Goal: Task Accomplishment & Management: Use online tool/utility

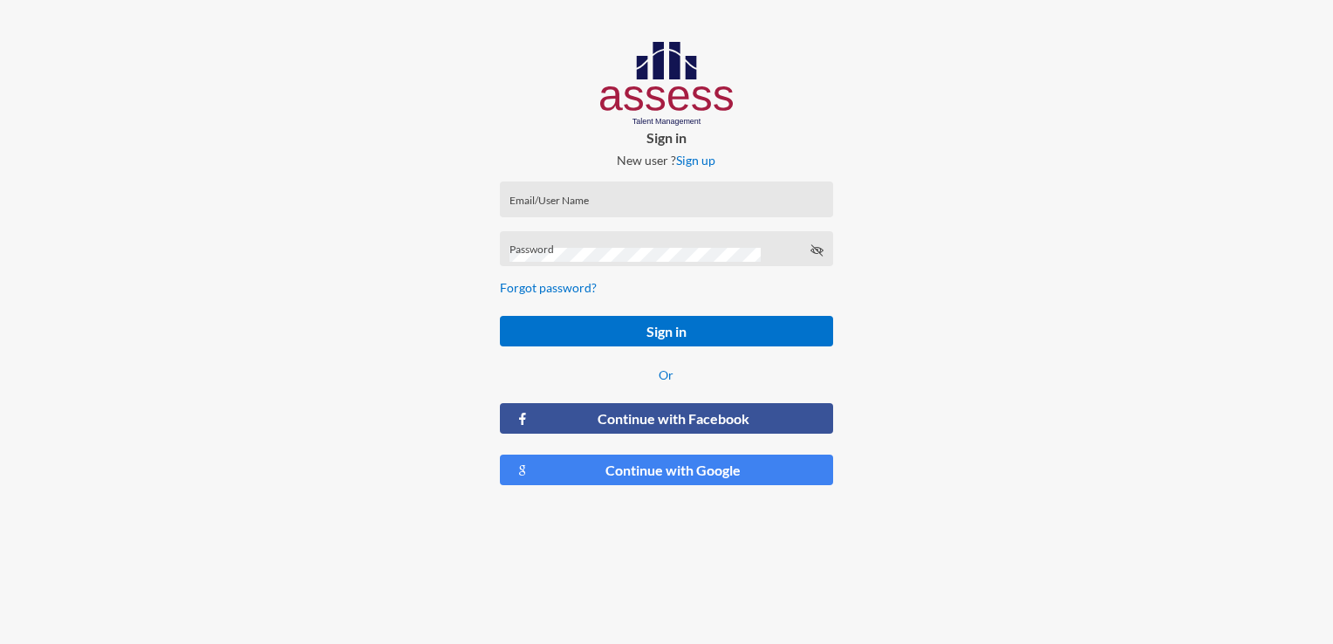
click at [656, 216] on div "Email/User Name" at bounding box center [667, 203] width 314 height 26
click at [673, 190] on div "Email/User Name" at bounding box center [667, 203] width 314 height 26
type input "F"
type input "[EMAIL_ADDRESS][DOMAIN_NAME]"
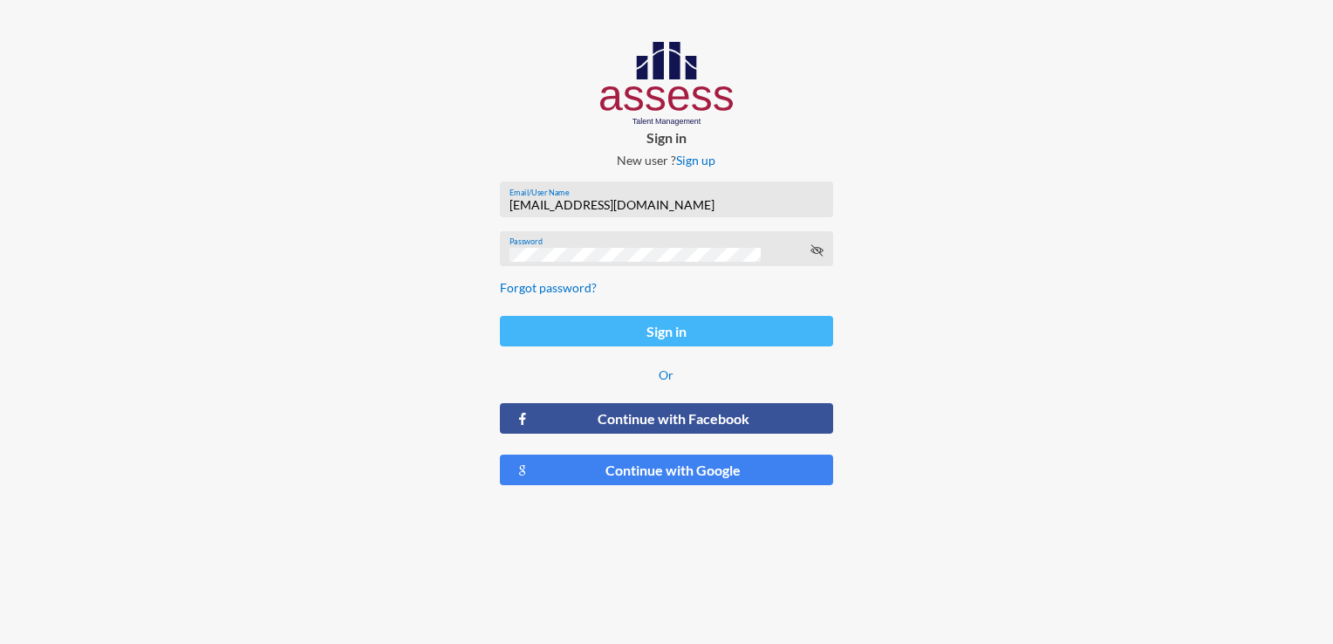
click at [646, 323] on button "Sign in" at bounding box center [666, 331] width 332 height 31
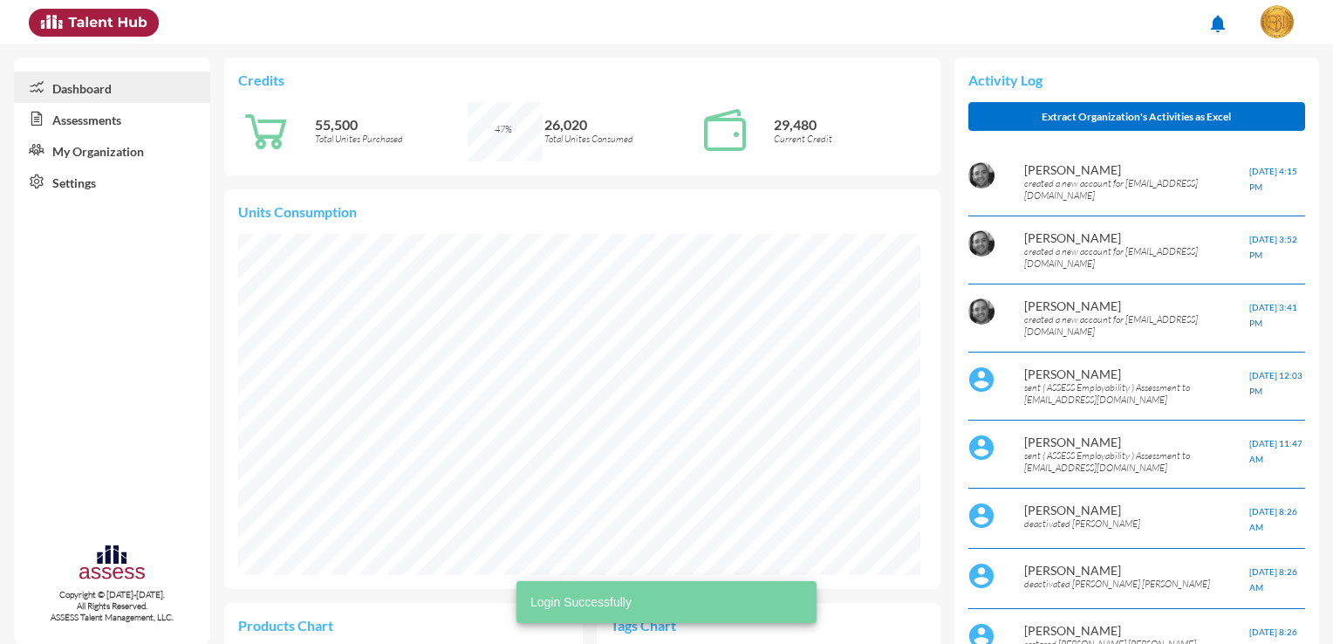
scroll to position [156, 313]
click at [142, 113] on link "Assessments" at bounding box center [112, 118] width 196 height 31
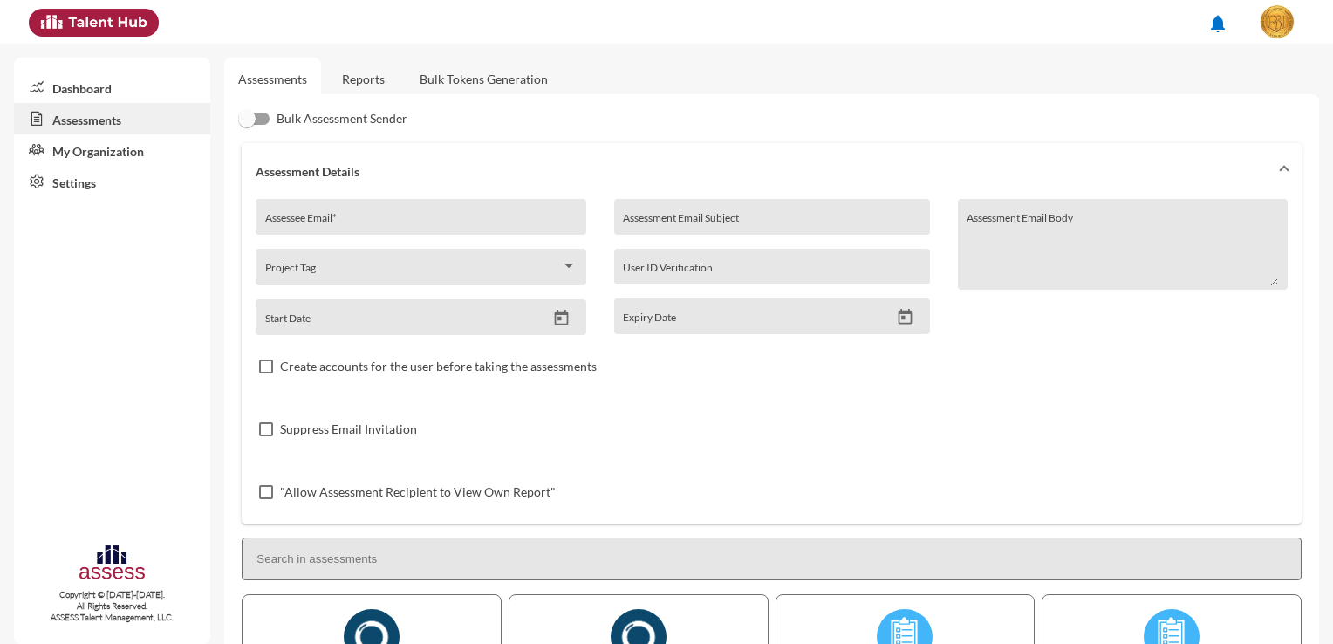
click at [1280, 24] on img at bounding box center [1277, 21] width 35 height 35
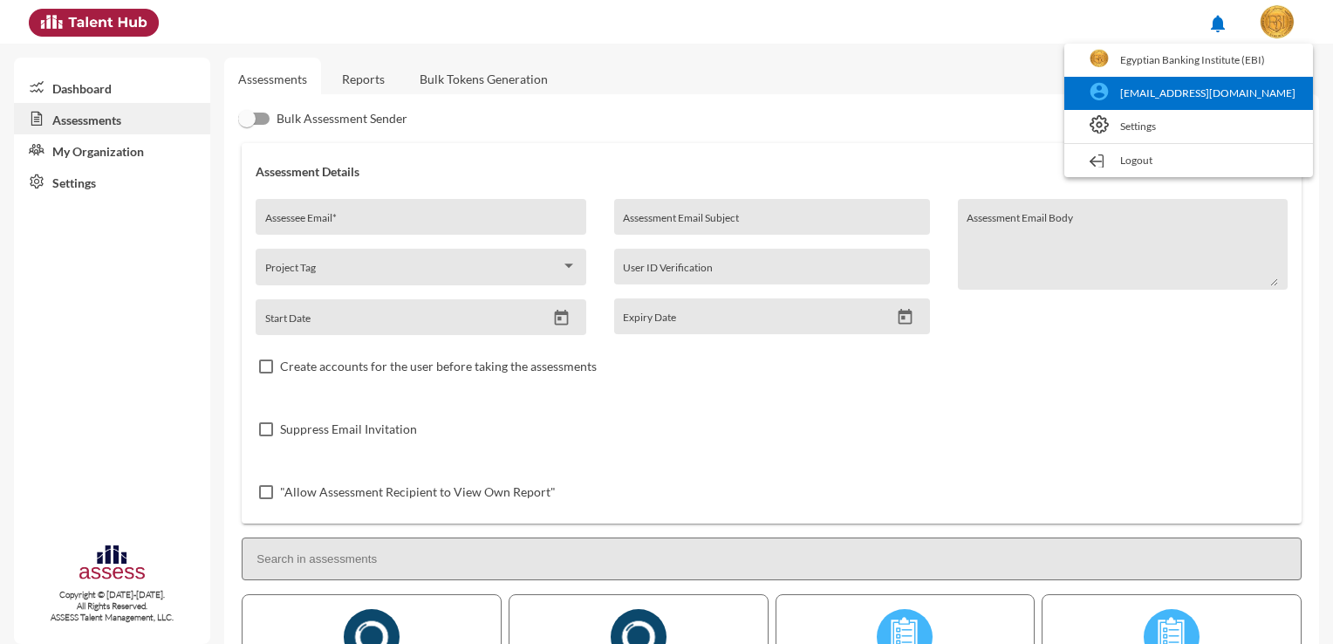
click at [1176, 88] on link "[EMAIL_ADDRESS][DOMAIN_NAME]" at bounding box center [1188, 93] width 231 height 33
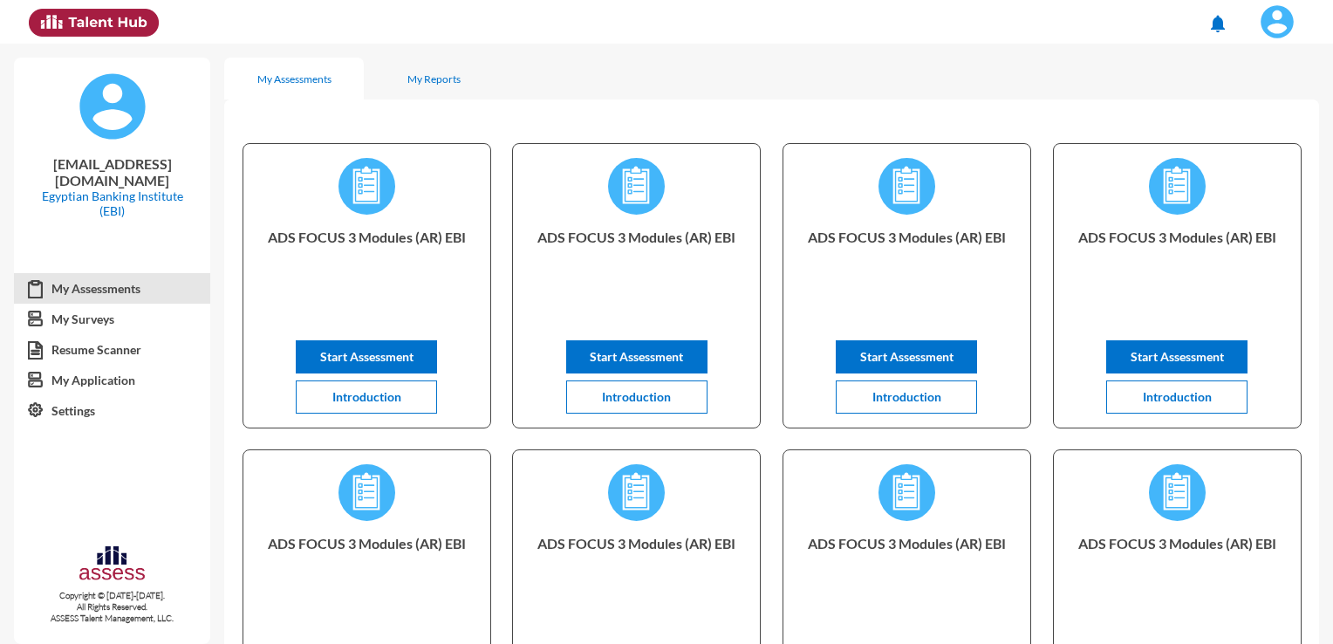
click at [1278, 41] on button at bounding box center [1278, 22] width 72 height 44
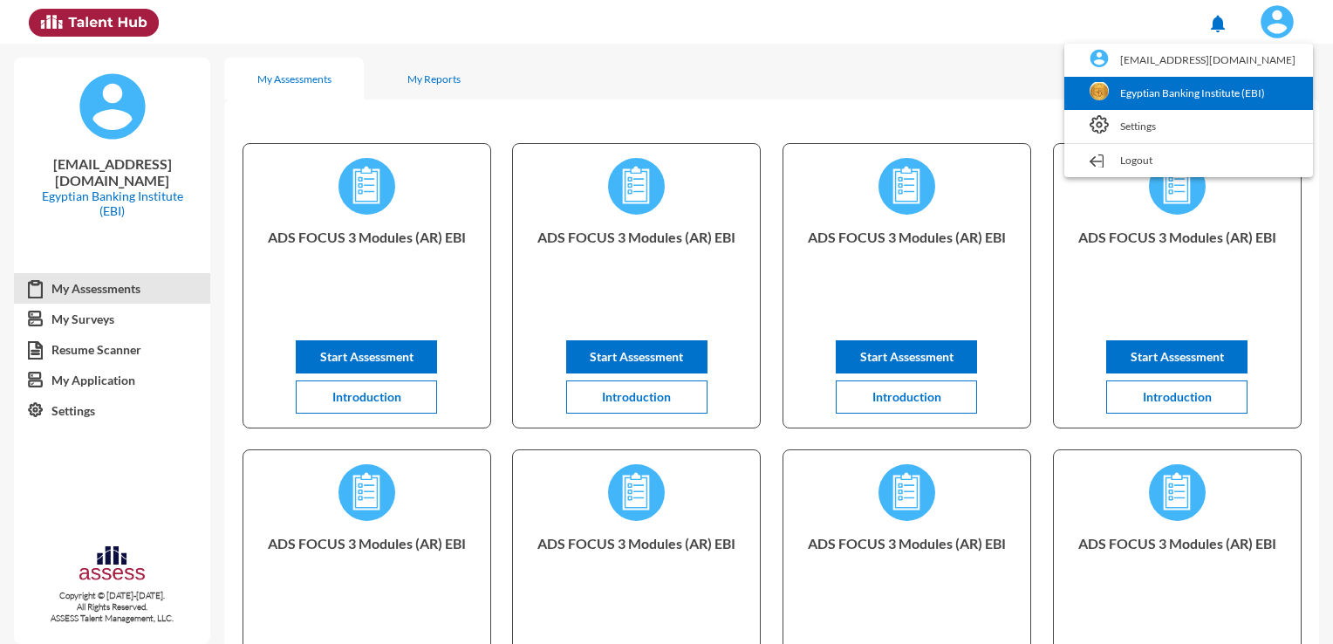
click at [1145, 99] on link "Egyptian Banking Institute (EBI)" at bounding box center [1188, 93] width 231 height 33
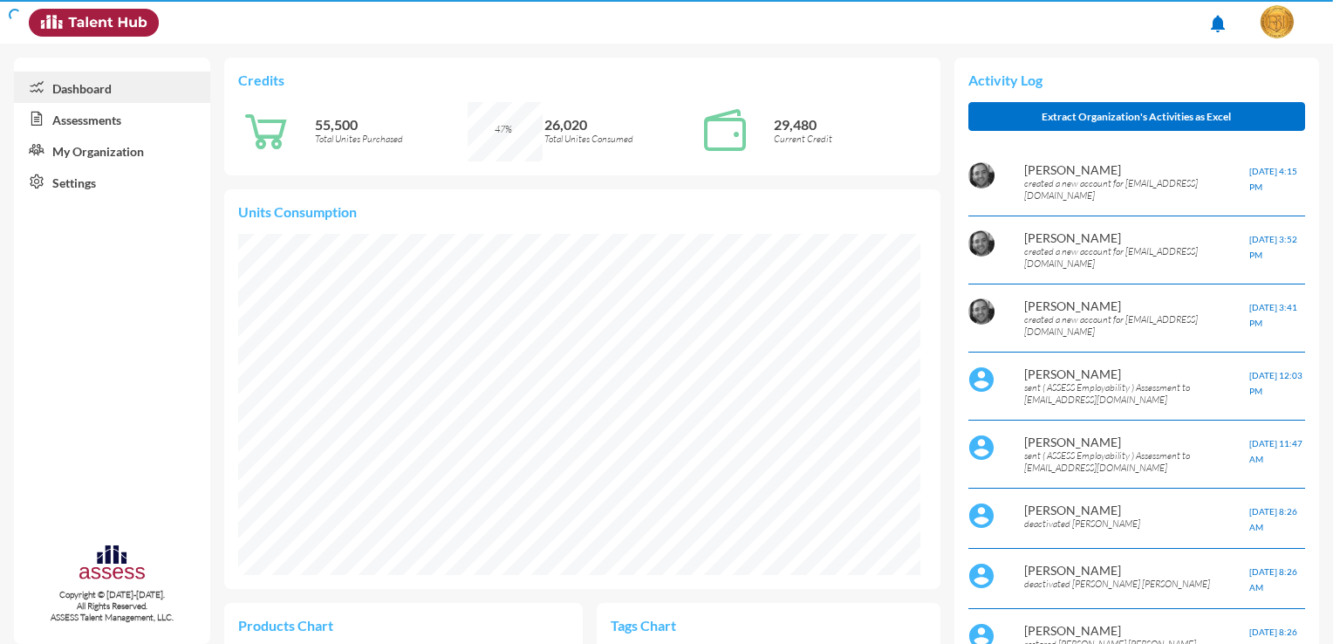
scroll to position [154, 327]
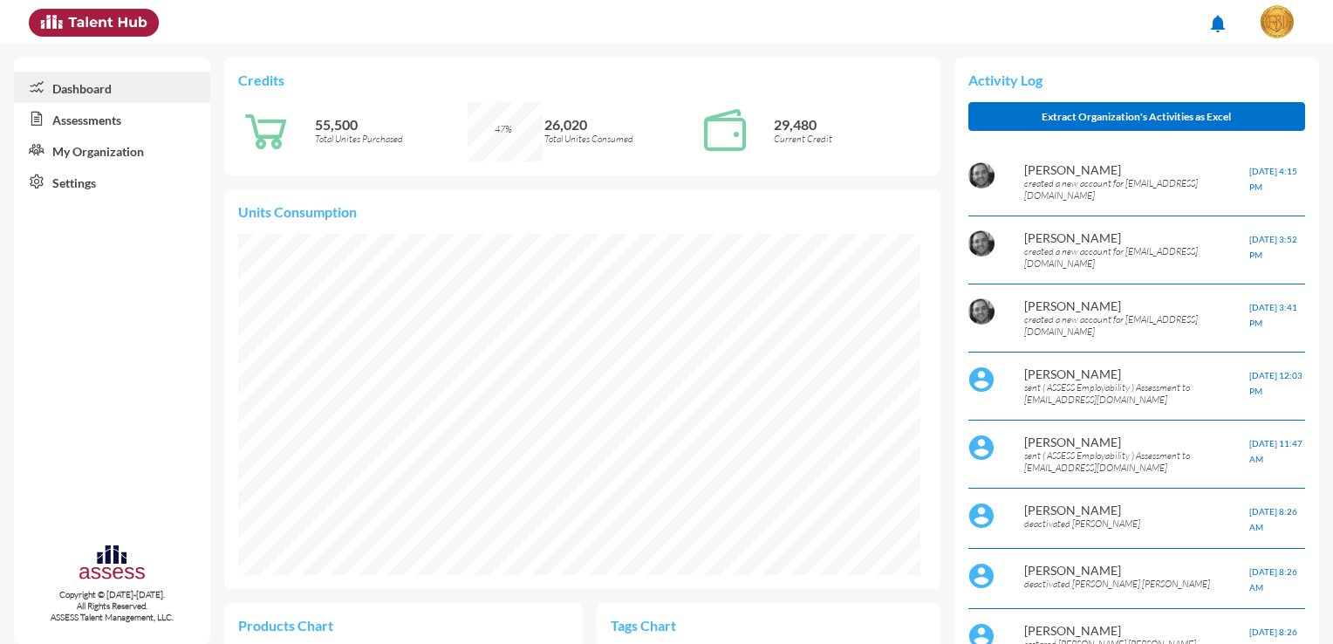
click at [77, 117] on link "Assessments" at bounding box center [112, 118] width 196 height 31
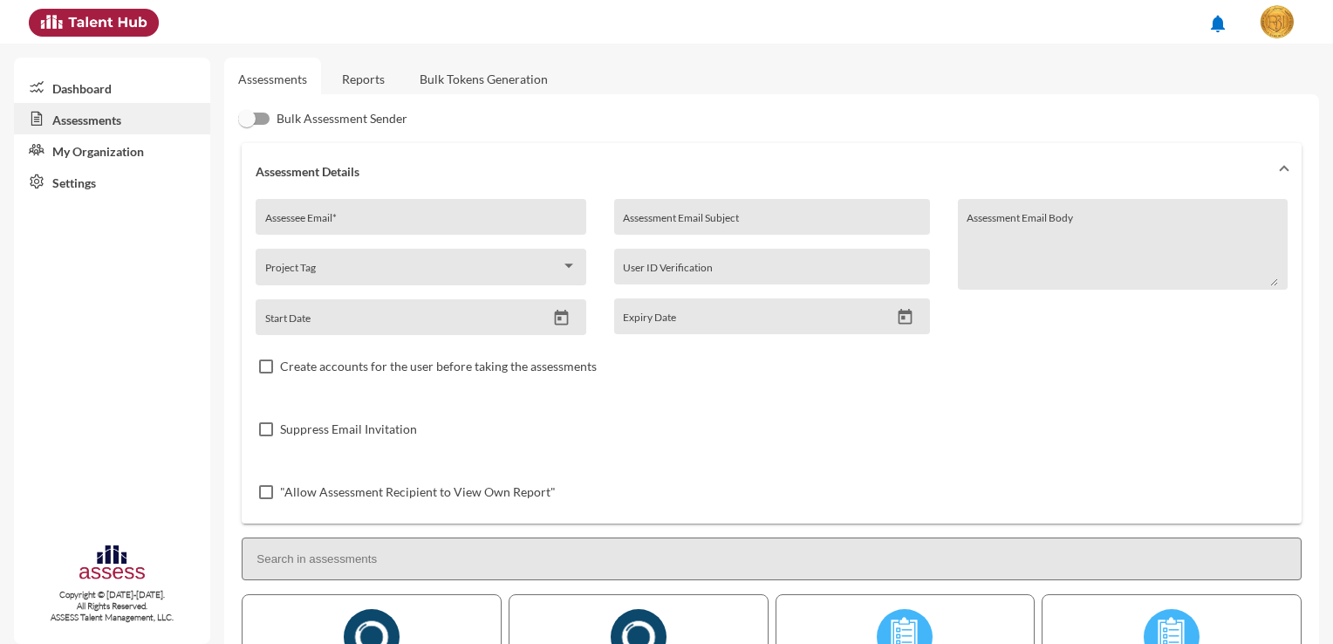
click at [517, 79] on link "Bulk Tokens Generation" at bounding box center [484, 79] width 156 height 43
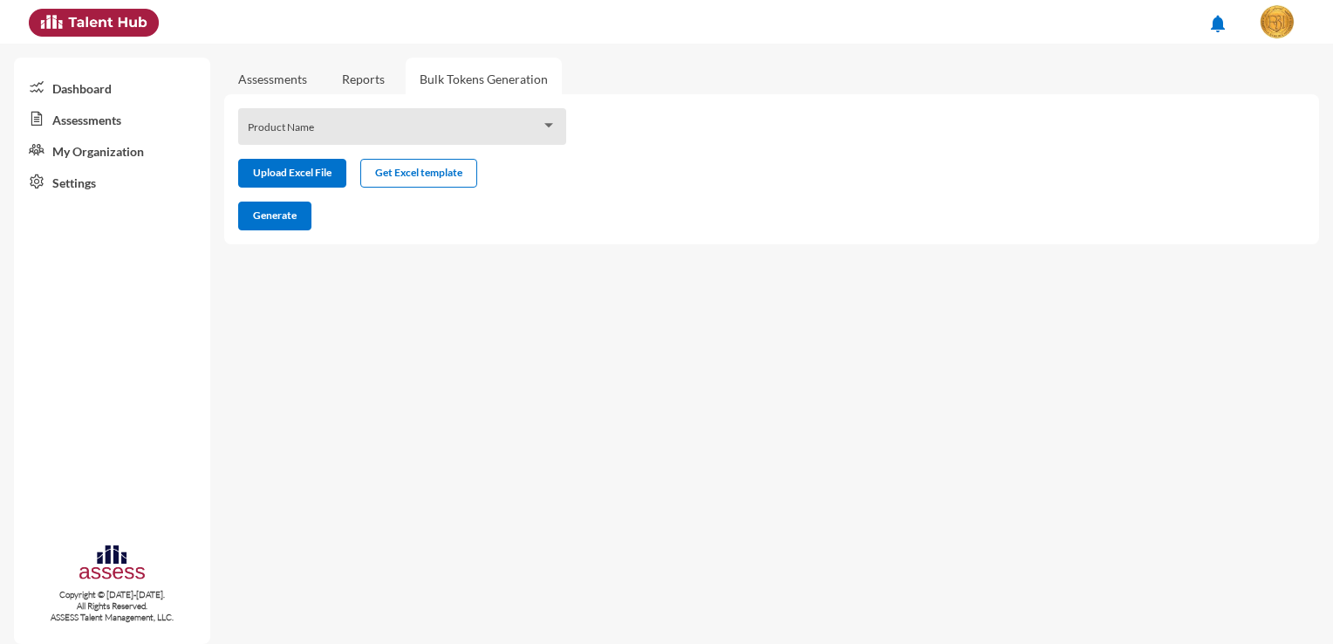
click at [510, 119] on div "Product Name" at bounding box center [403, 131] width 310 height 27
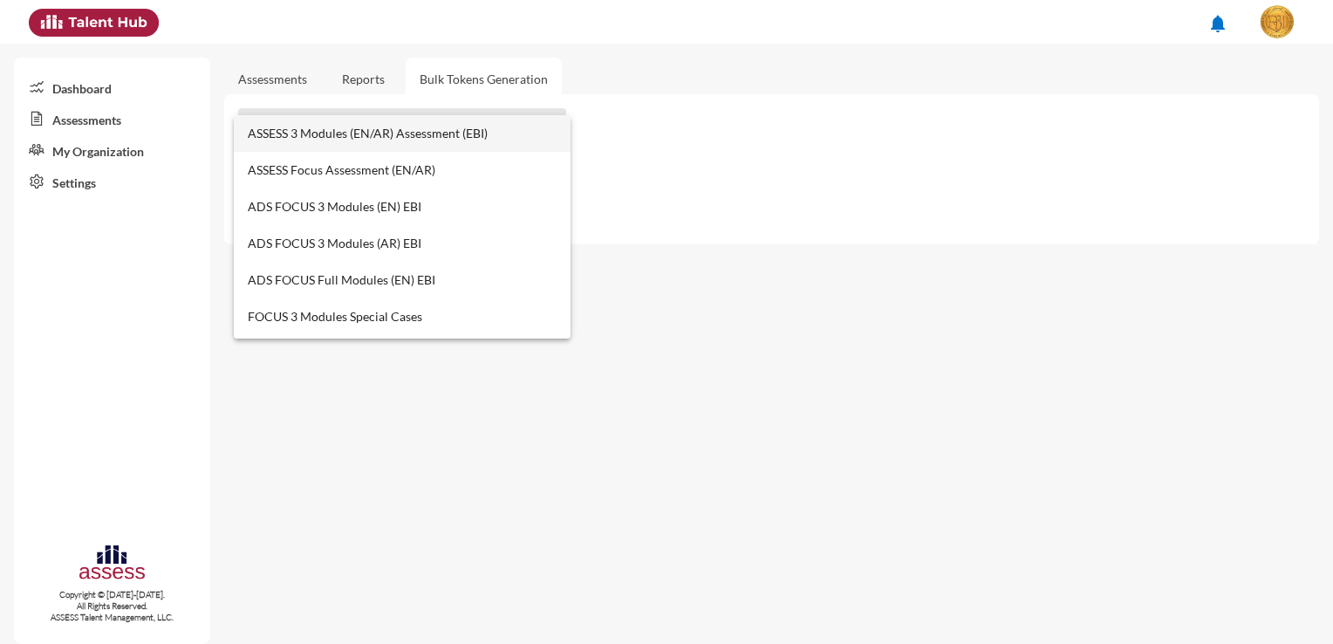
click at [713, 101] on div at bounding box center [666, 322] width 1333 height 644
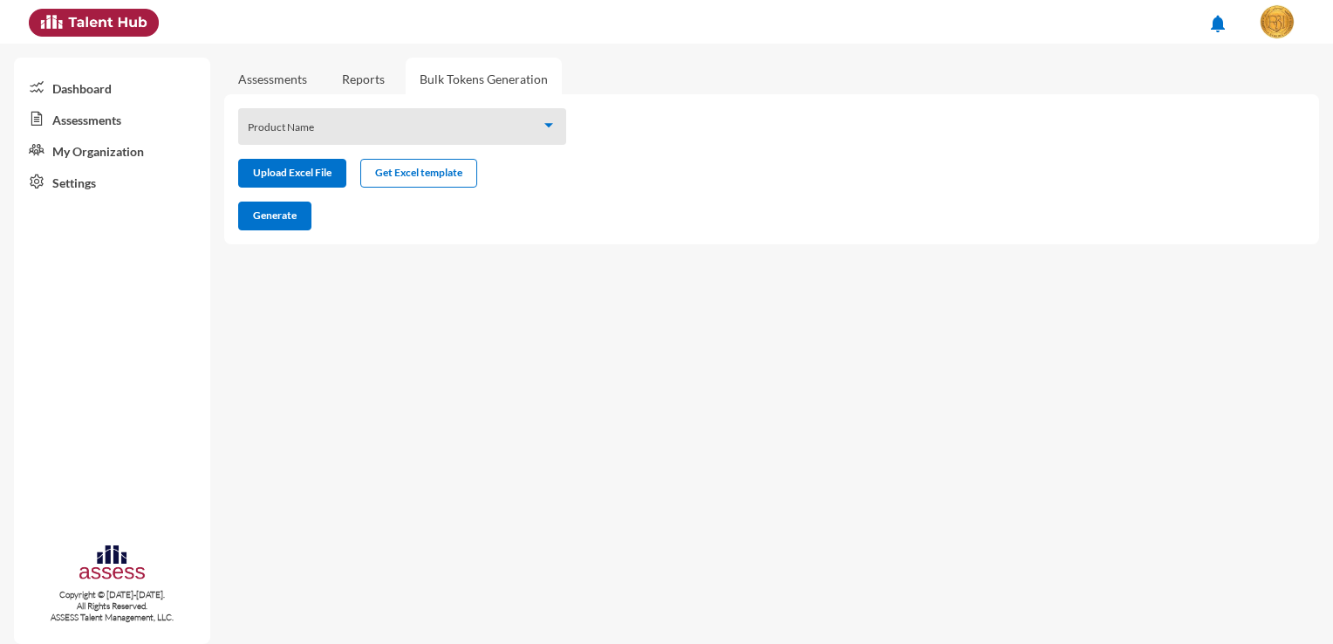
click at [555, 135] on div at bounding box center [403, 133] width 310 height 14
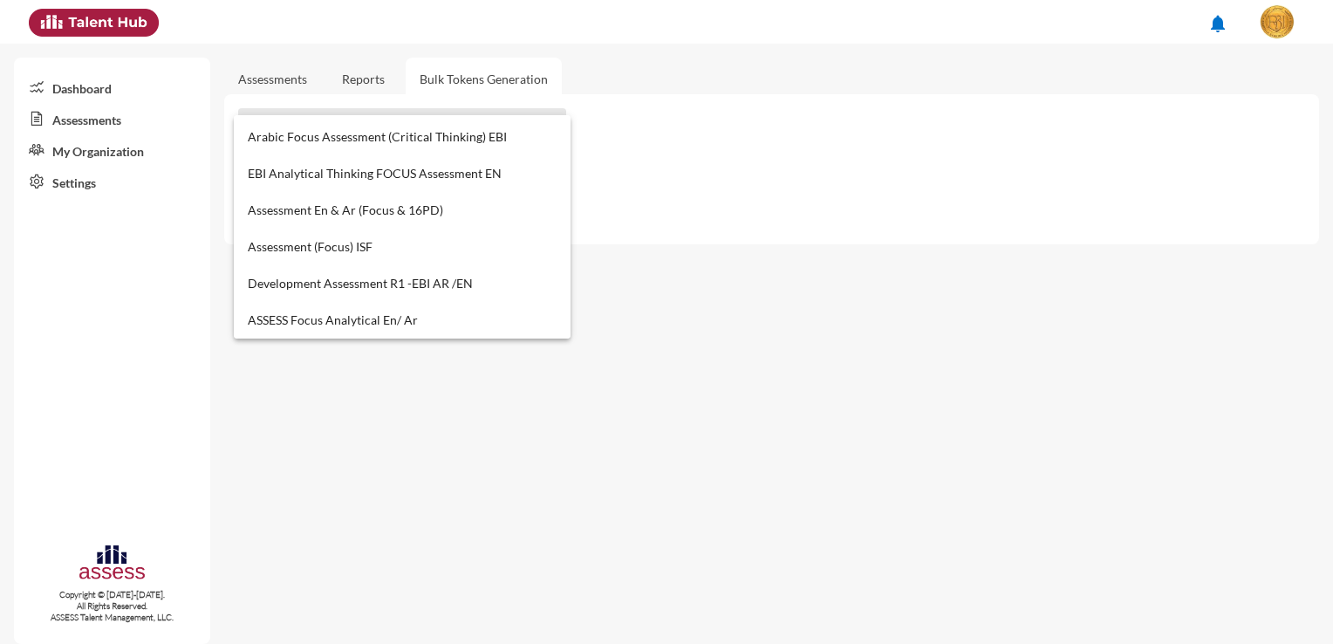
scroll to position [723, 0]
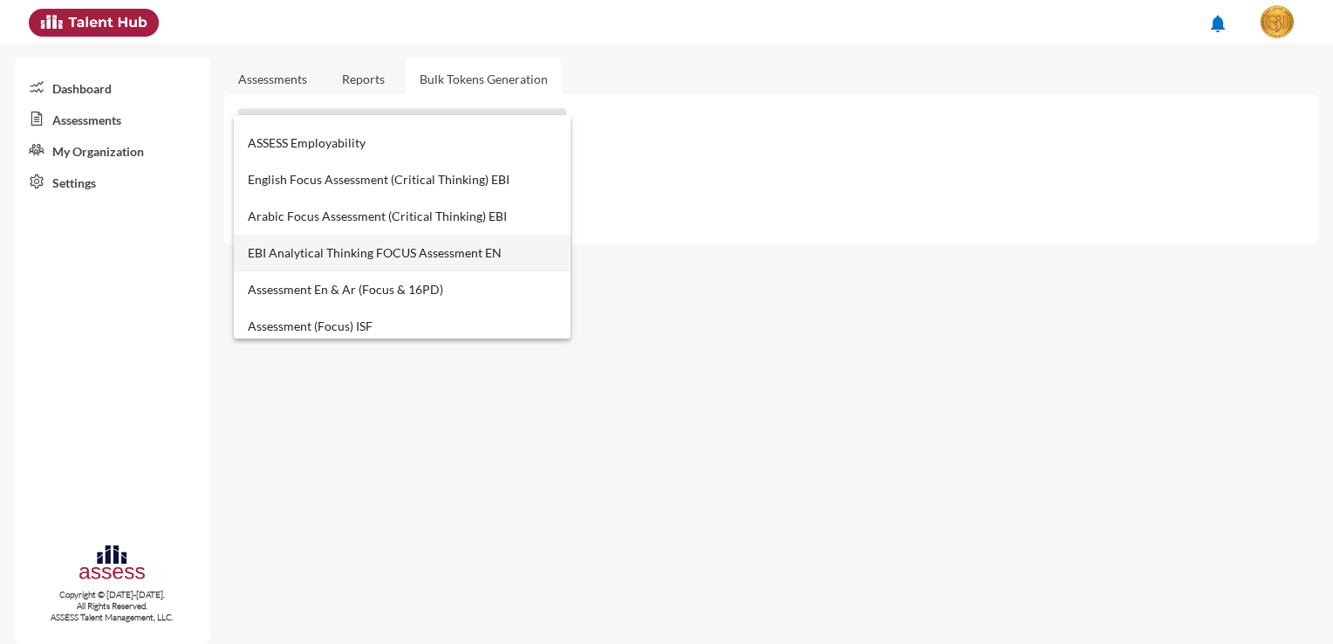
click at [380, 257] on span "EBI Analytical Thinking FOCUS Assessment EN" at bounding box center [403, 253] width 310 height 37
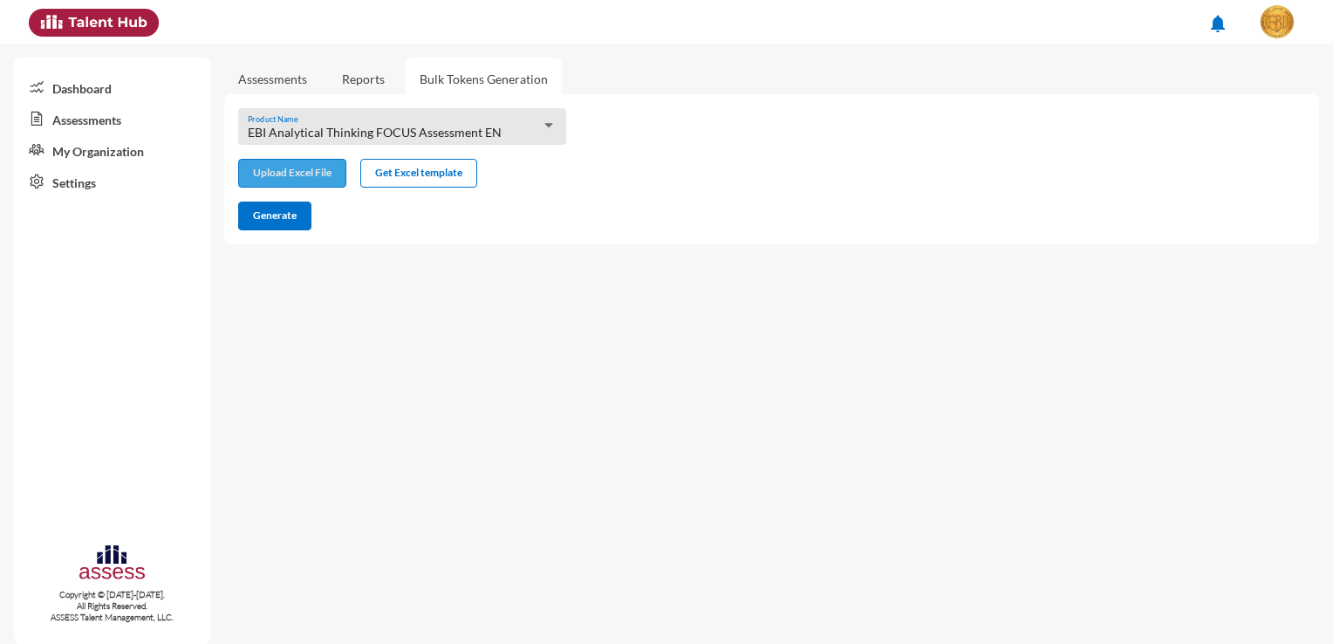
click at [282, 179] on input "file" at bounding box center [292, 175] width 106 height 18
type input "C:\fakepath\excel (15).xlsx"
click at [297, 225] on button "Generate" at bounding box center [274, 216] width 73 height 29
click at [828, 396] on mat-sidenav-content "Assessments Reports Bulk Tokens Generation EBI Analytical Thinking FOCUS Assess…" at bounding box center [778, 344] width 1109 height 600
